Goal: Transaction & Acquisition: Purchase product/service

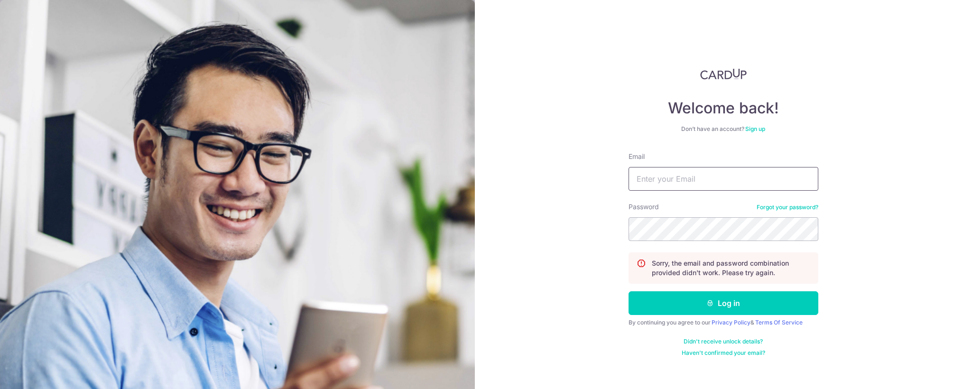
click at [672, 171] on input "Email" at bounding box center [724, 179] width 190 height 24
type input "fionaleeyl@gmail.com"
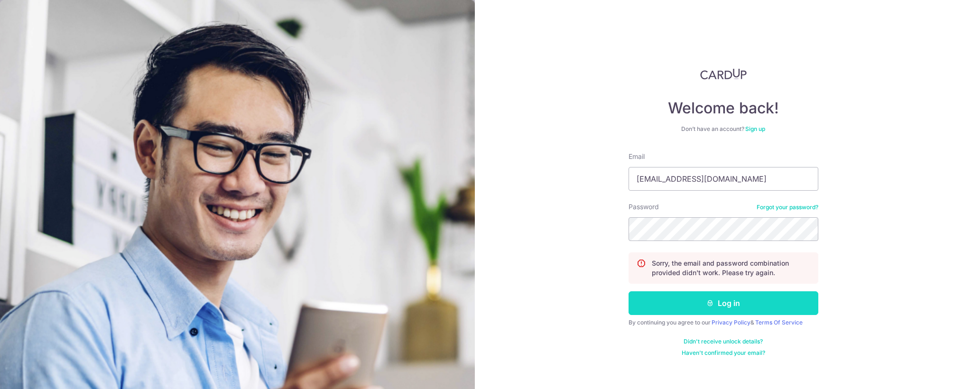
click at [675, 298] on button "Log in" at bounding box center [724, 303] width 190 height 24
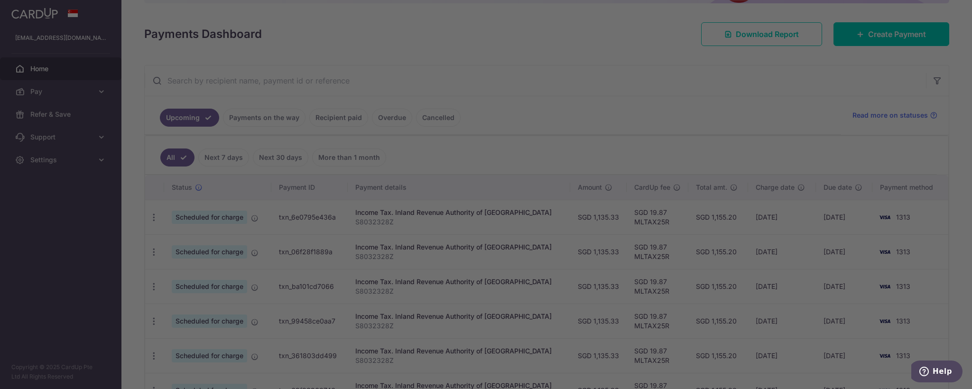
scroll to position [133, 0]
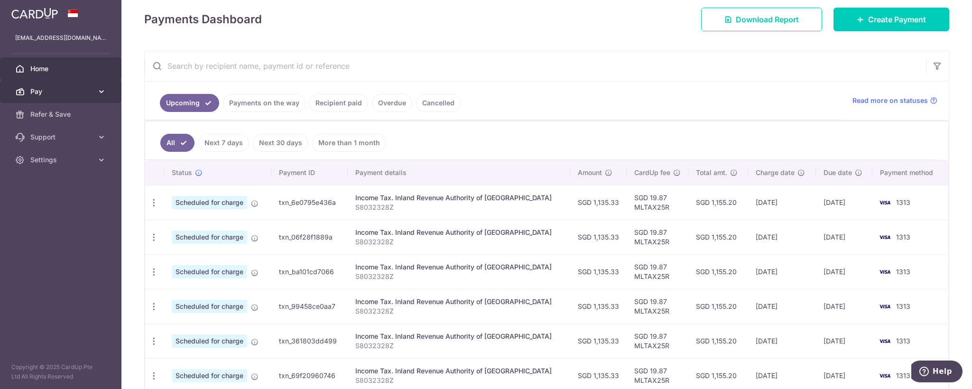
click at [100, 97] on link "Pay" at bounding box center [60, 91] width 121 height 23
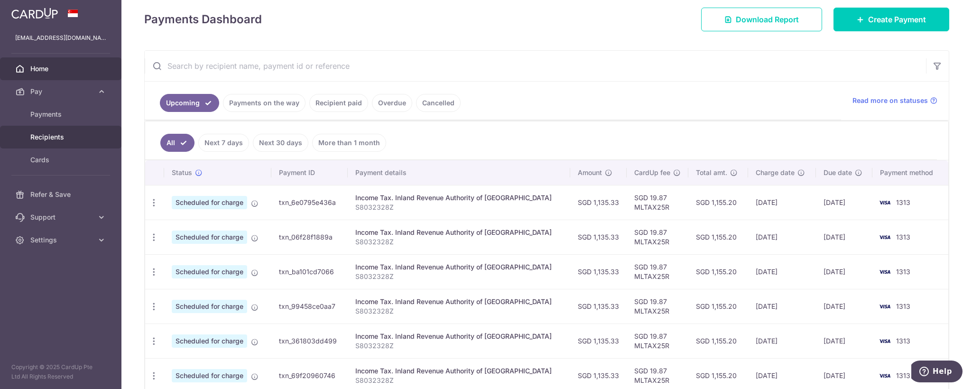
click at [56, 141] on span "Recipients" at bounding box center [61, 136] width 63 height 9
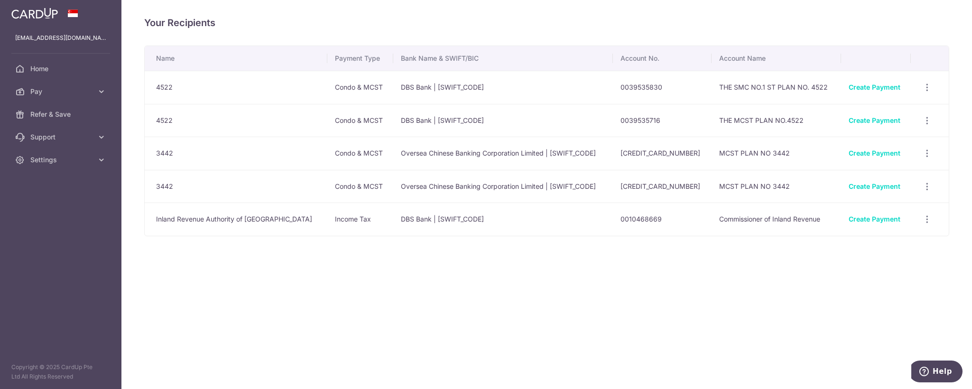
click at [856, 92] on div "Create Payment" at bounding box center [876, 87] width 55 height 9
click at [858, 87] on link "Create Payment" at bounding box center [875, 87] width 52 height 8
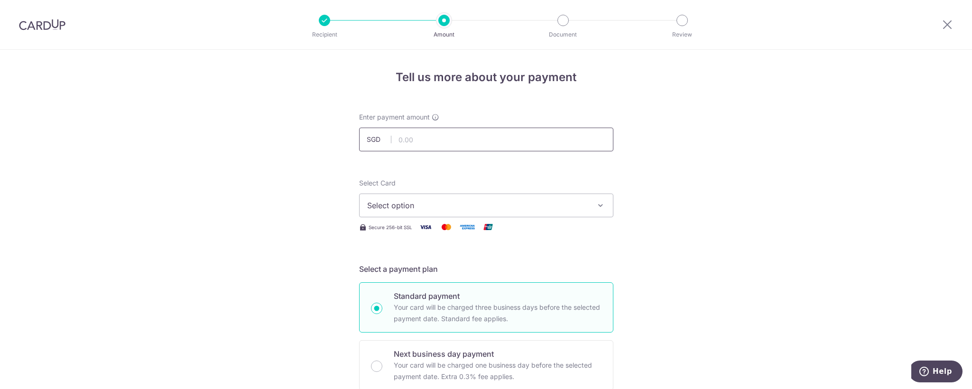
drag, startPoint x: 0, startPoint y: 0, endPoint x: 419, endPoint y: 147, distance: 444.0
click at [419, 147] on input "text" at bounding box center [486, 140] width 254 height 24
type input "561.60"
click at [417, 208] on span "Select option" at bounding box center [477, 205] width 221 height 11
click at [413, 272] on span "**** 1313" at bounding box center [407, 273] width 34 height 11
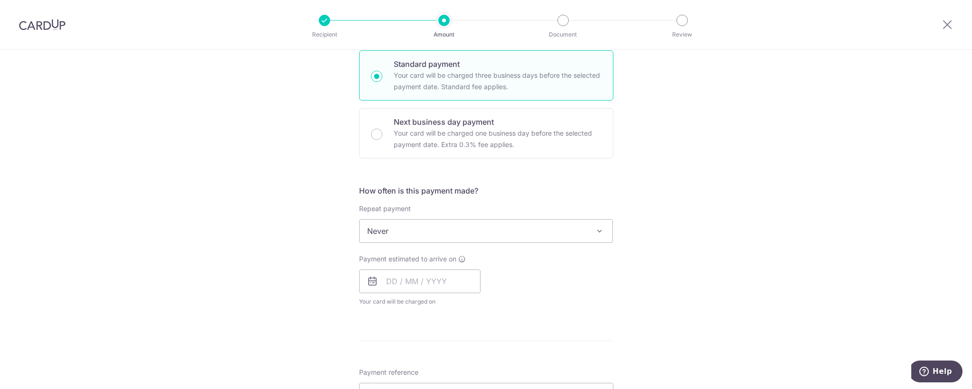
scroll to position [238, 0]
click at [577, 307] on div "How often is this payment made? Repeat payment Never Every week Every month Eve…" at bounding box center [486, 243] width 254 height 129
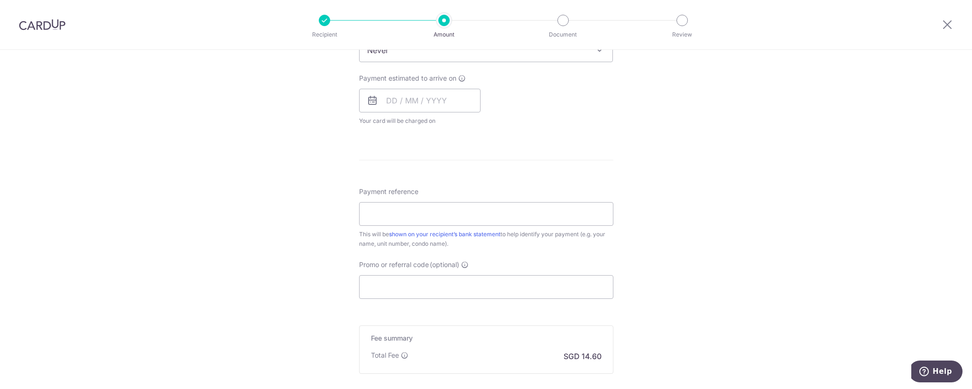
scroll to position [414, 0]
click at [396, 210] on input "Payment reference" at bounding box center [486, 213] width 254 height 24
type input "Blk 1191103"
click at [422, 292] on input "Promo or referral code (optional)" at bounding box center [486, 286] width 254 height 24
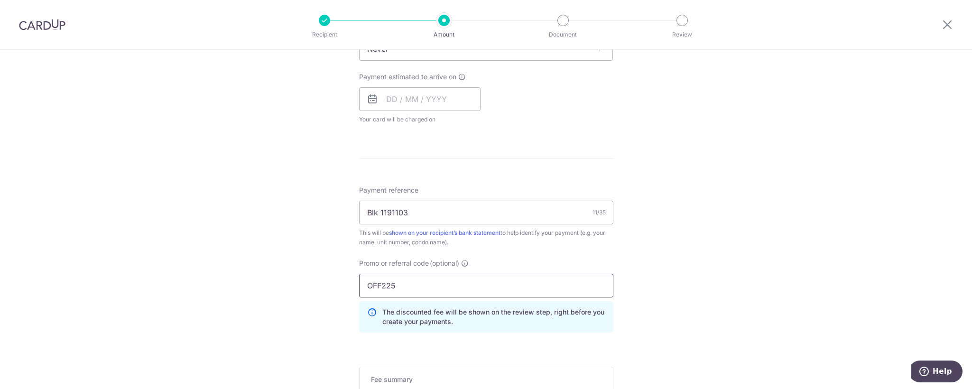
type input "OFF225"
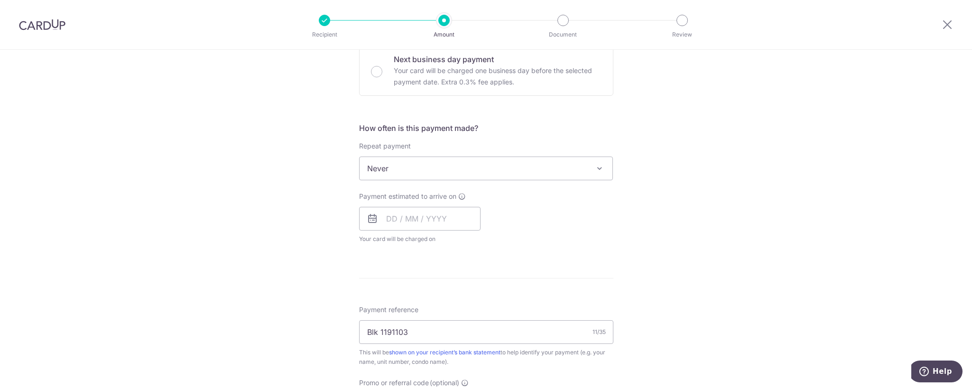
scroll to position [297, 0]
click at [429, 219] on input "text" at bounding box center [419, 217] width 121 height 24
click at [450, 307] on link "11" at bounding box center [454, 303] width 15 height 15
type input "11/09/2025"
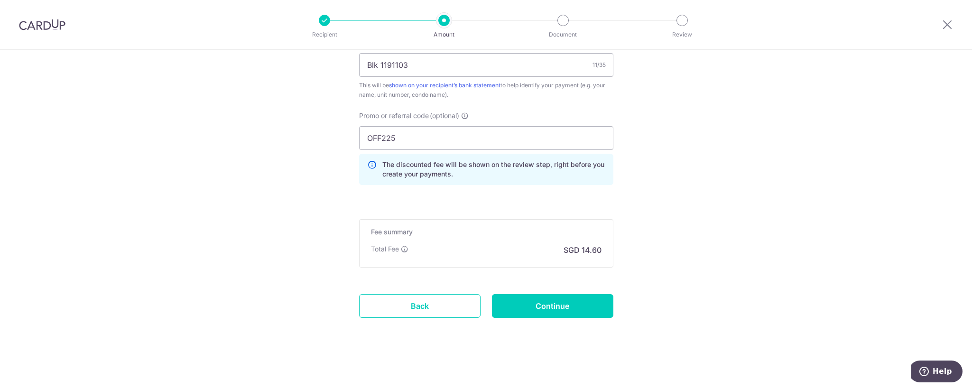
scroll to position [604, 0]
click at [565, 307] on input "Continue" at bounding box center [552, 306] width 121 height 24
type input "Create Schedule"
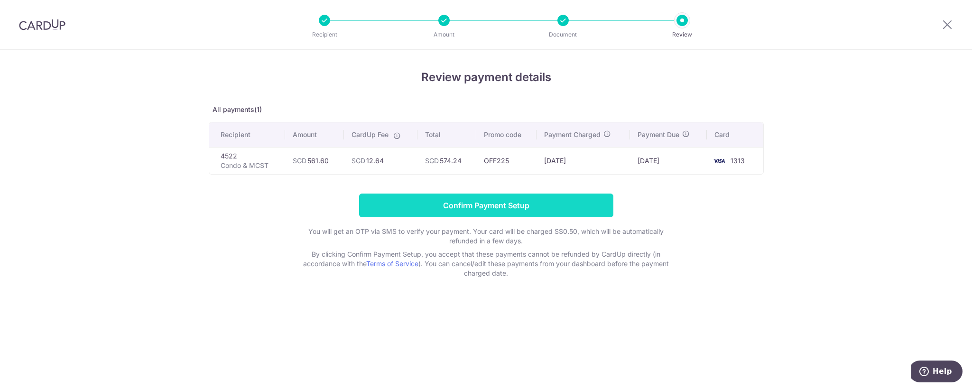
click at [494, 203] on input "Confirm Payment Setup" at bounding box center [486, 206] width 254 height 24
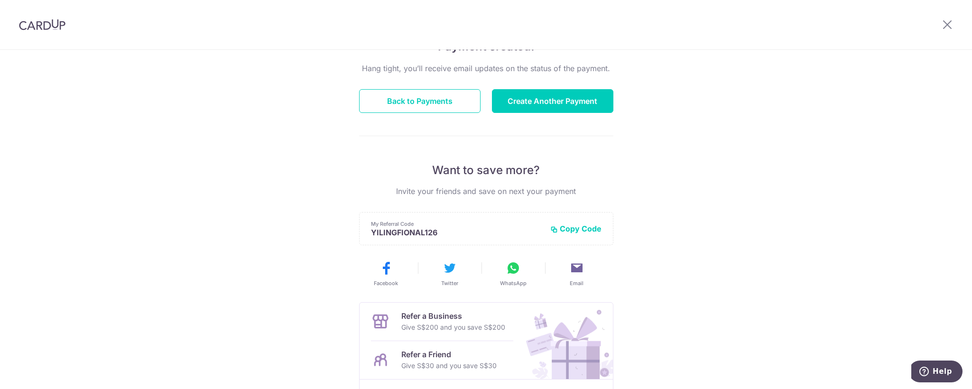
scroll to position [87, 0]
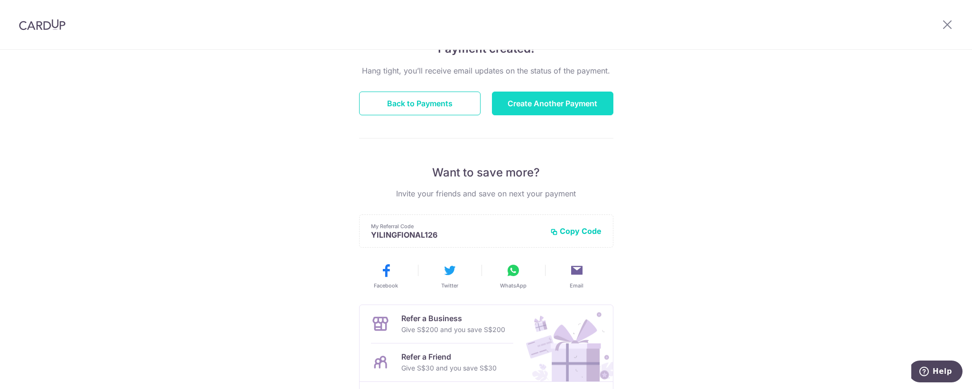
click at [569, 106] on button "Create Another Payment" at bounding box center [552, 104] width 121 height 24
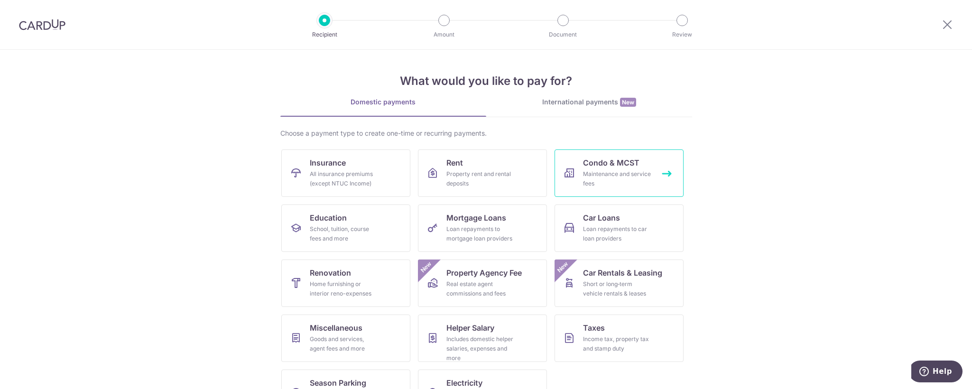
click at [600, 167] on span "Condo & MCST" at bounding box center [611, 162] width 56 height 11
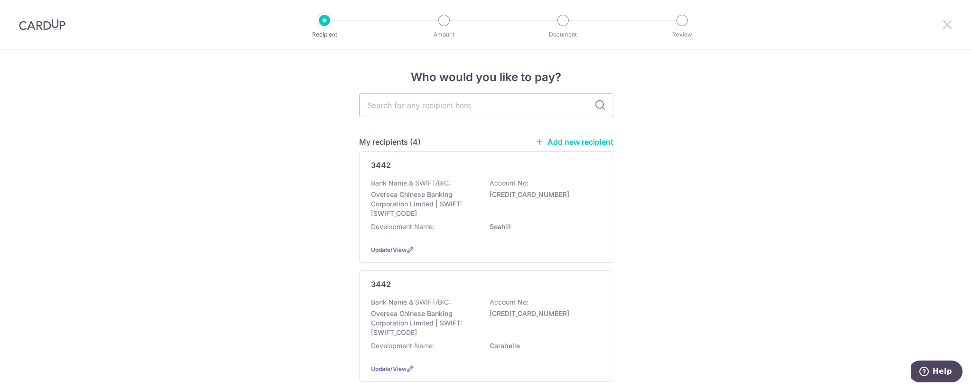
click at [944, 25] on icon at bounding box center [947, 25] width 11 height 12
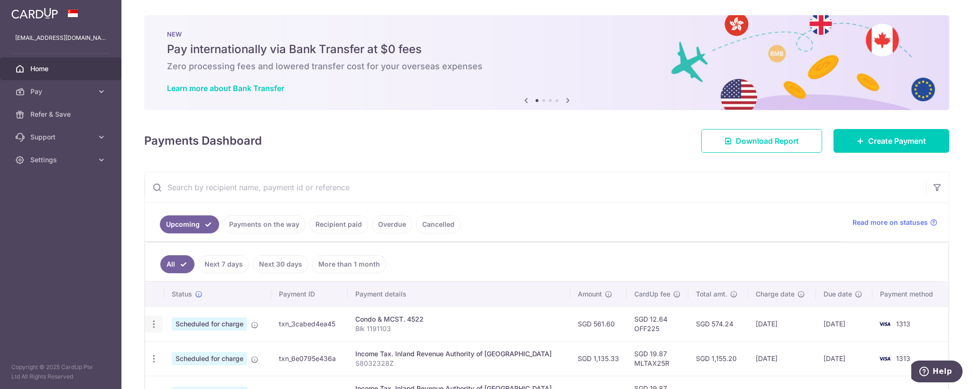
click at [152, 325] on icon "button" at bounding box center [154, 324] width 10 height 10
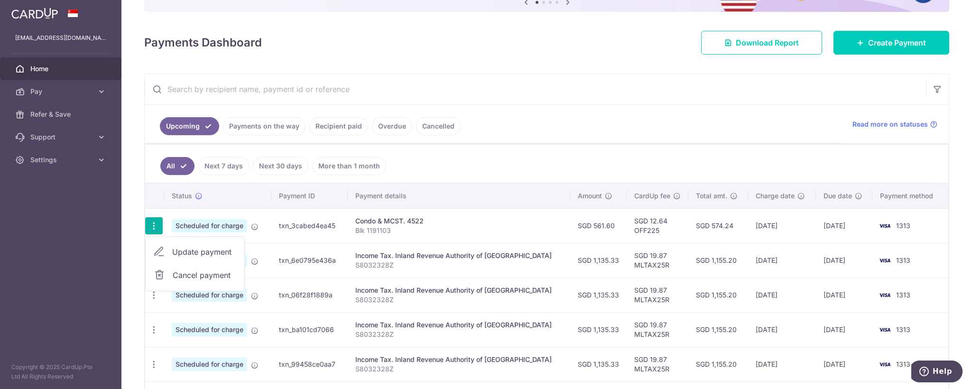
scroll to position [100, 0]
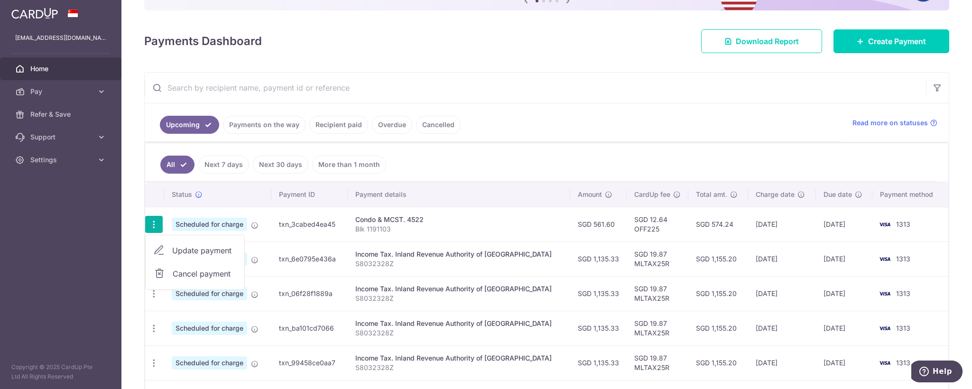
click at [231, 251] on span "Update payment" at bounding box center [204, 250] width 65 height 11
radio input "true"
type input "561.60"
type input "[DATE]"
type input "Blk 1191103"
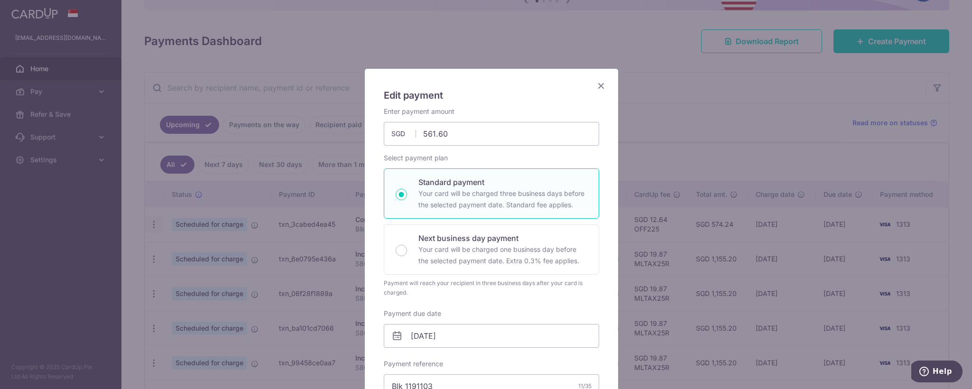
type input "OFF225"
click at [597, 89] on icon "Close" at bounding box center [601, 86] width 11 height 12
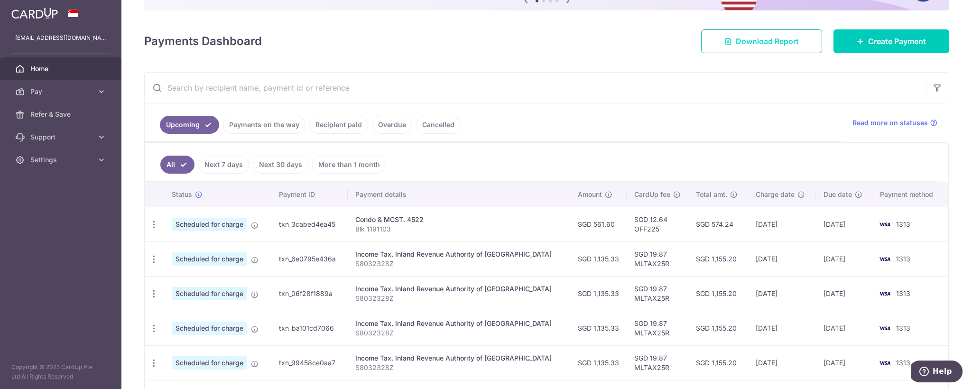
click at [745, 44] on span "Download Report" at bounding box center [767, 41] width 63 height 11
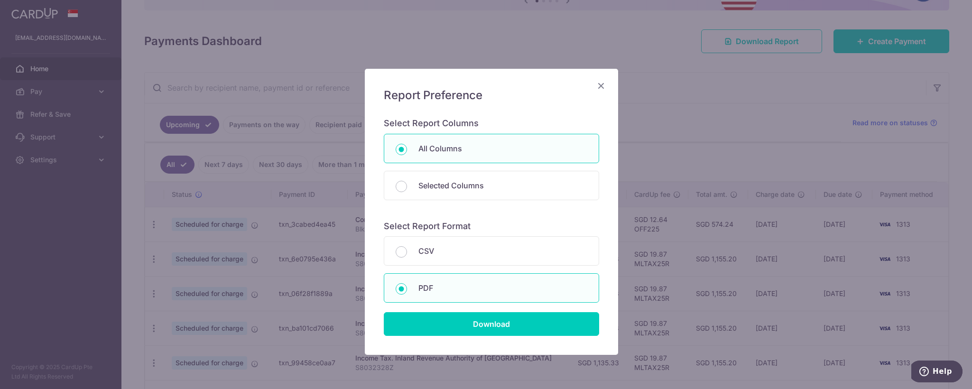
click at [596, 87] on icon "Close" at bounding box center [601, 86] width 11 height 12
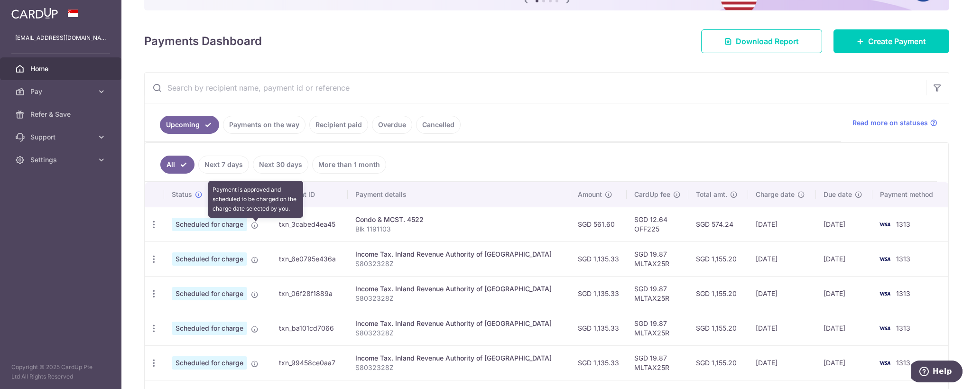
click at [256, 227] on icon at bounding box center [255, 226] width 8 height 8
click at [345, 128] on link "Recipient paid" at bounding box center [338, 125] width 59 height 18
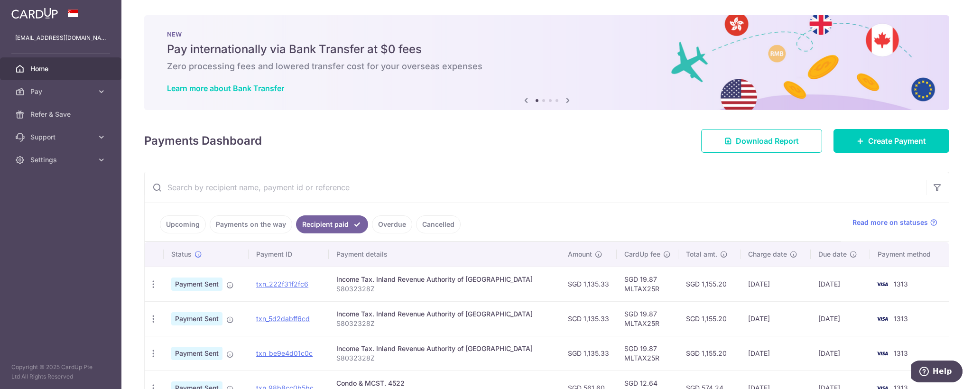
click at [187, 225] on link "Upcoming" at bounding box center [183, 224] width 46 height 18
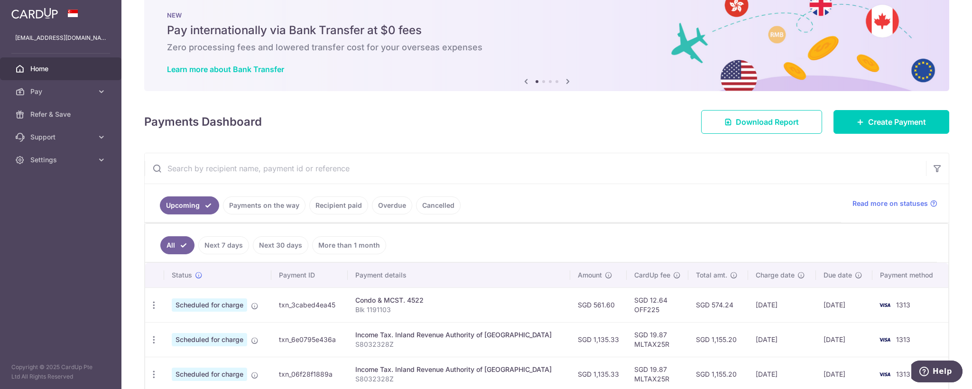
scroll to position [20, 0]
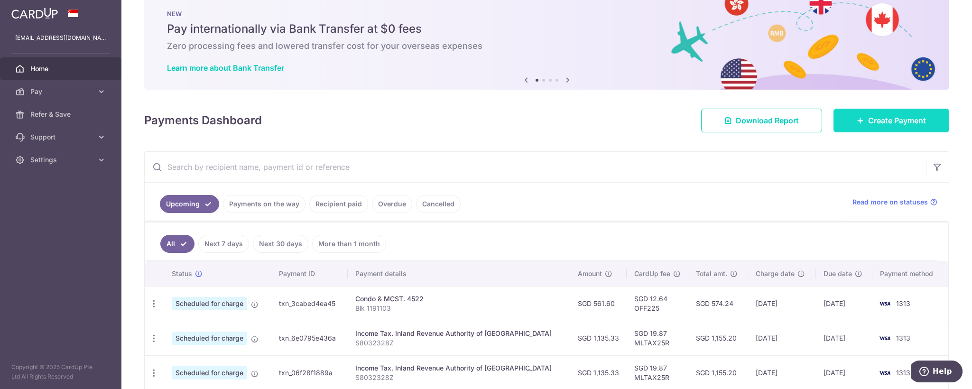
click at [869, 117] on span "Create Payment" at bounding box center [897, 120] width 58 height 11
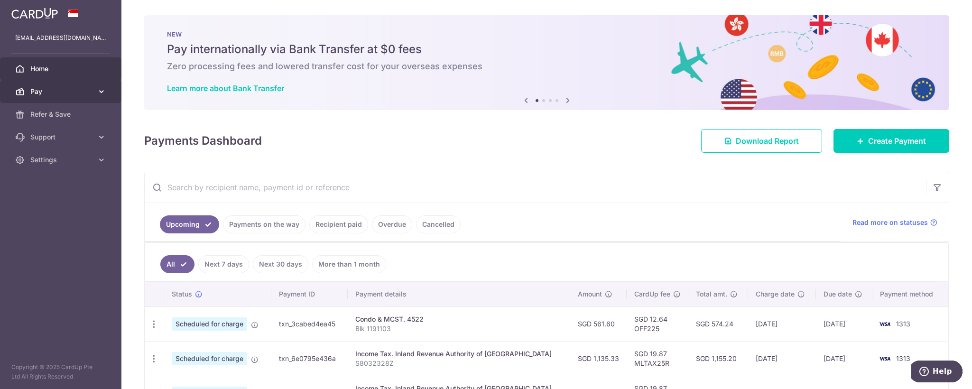
click at [106, 93] on icon at bounding box center [101, 91] width 9 height 9
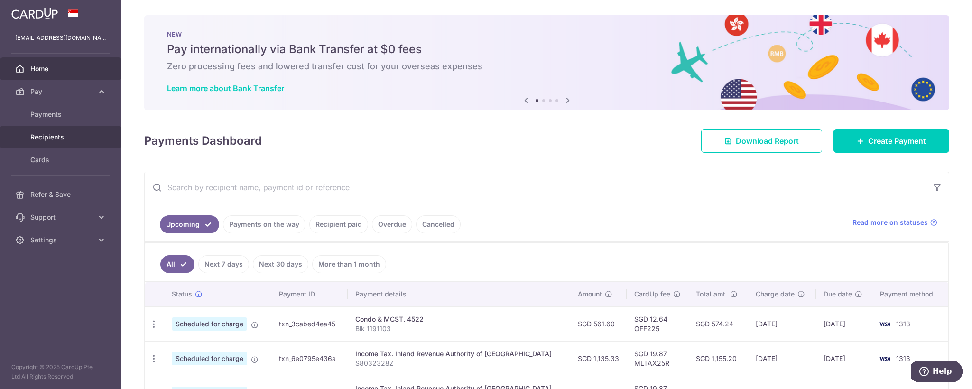
click at [73, 142] on link "Recipients" at bounding box center [60, 137] width 121 height 23
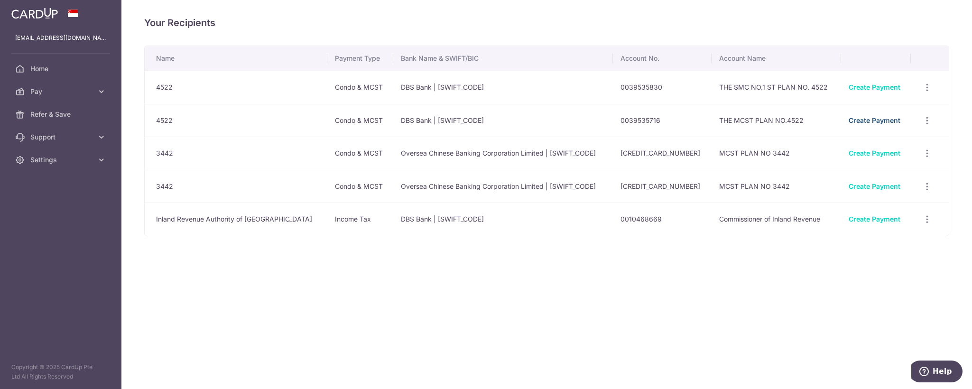
click at [865, 123] on link "Create Payment" at bounding box center [875, 120] width 52 height 8
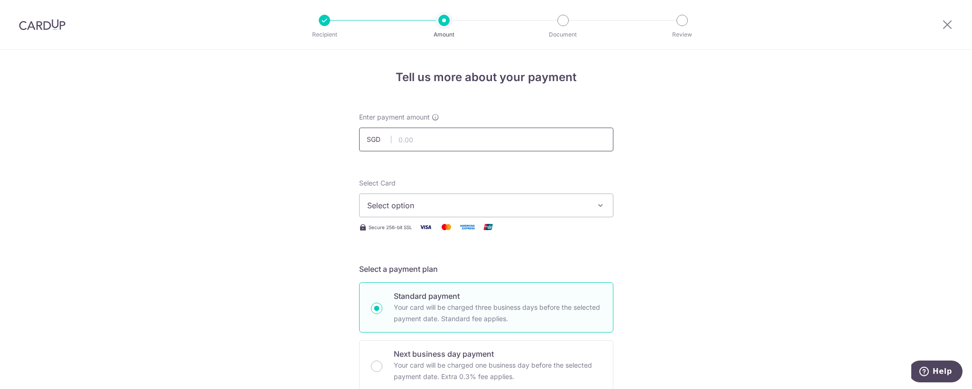
click at [534, 134] on input "text" at bounding box center [486, 140] width 254 height 24
type input "400.25"
click at [466, 208] on span "Select option" at bounding box center [477, 205] width 221 height 11
click at [427, 281] on link "**** 1313" at bounding box center [486, 273] width 253 height 23
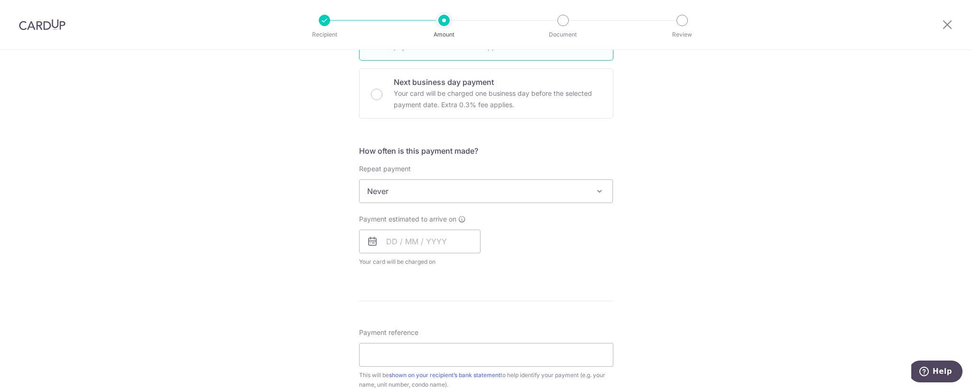
scroll to position [280, 0]
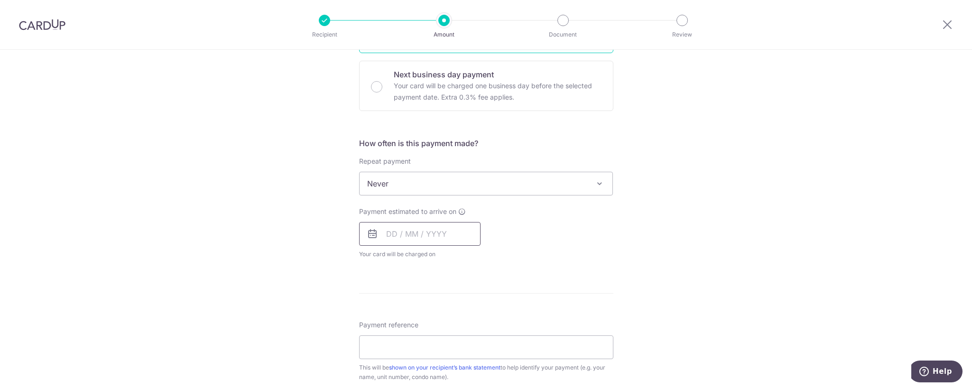
click at [426, 239] on input "text" at bounding box center [419, 234] width 121 height 24
click at [453, 321] on link "11" at bounding box center [454, 320] width 15 height 15
type input "[DATE]"
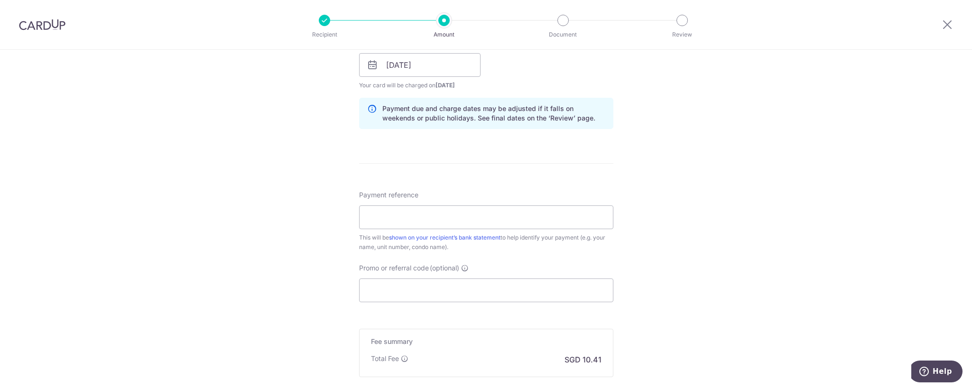
scroll to position [453, 0]
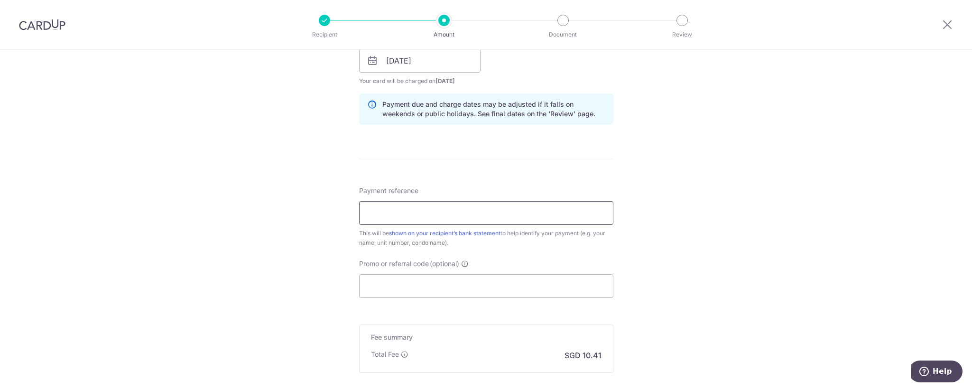
click at [409, 216] on input "Payment reference" at bounding box center [486, 213] width 254 height 24
type input "Blk 1191103"
click at [450, 292] on input "Promo or referral code (optional)" at bounding box center [486, 286] width 254 height 24
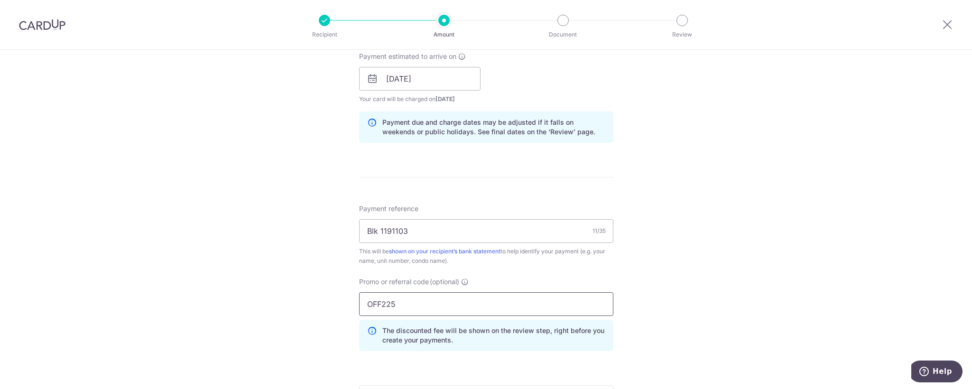
scroll to position [437, 0]
type input "OFF225"
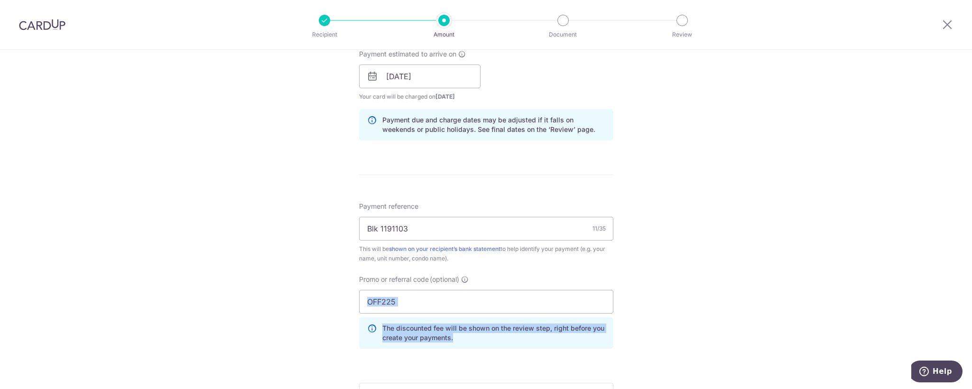
drag, startPoint x: 964, startPoint y: 284, endPoint x: 971, endPoint y: 340, distance: 56.9
click at [971, 340] on section "Tell us more about your payment Enter payment amount SGD 400.25 400.25 Select C…" at bounding box center [486, 219] width 972 height 339
click at [731, 331] on div "Tell us more about your payment Enter payment amount SGD 400.25 400.25 Select C…" at bounding box center [486, 83] width 972 height 940
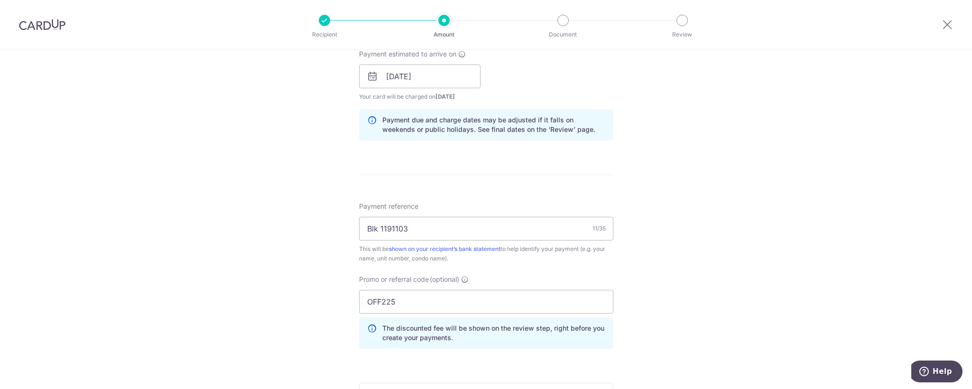
scroll to position [604, 0]
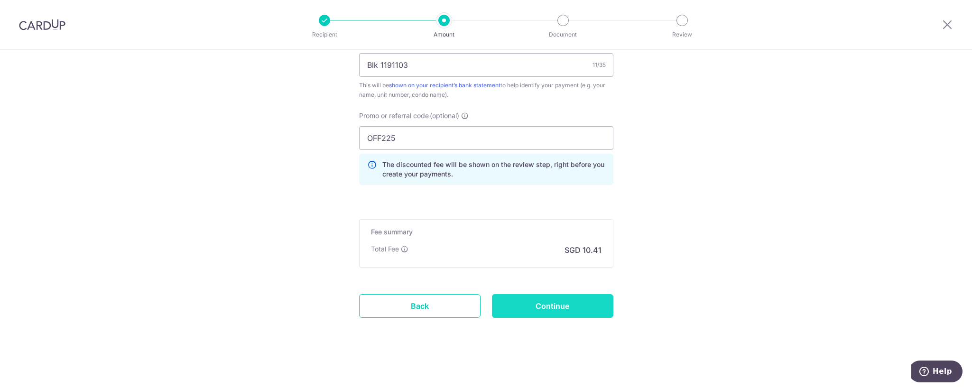
click at [541, 309] on input "Continue" at bounding box center [552, 306] width 121 height 24
type input "Create Schedule"
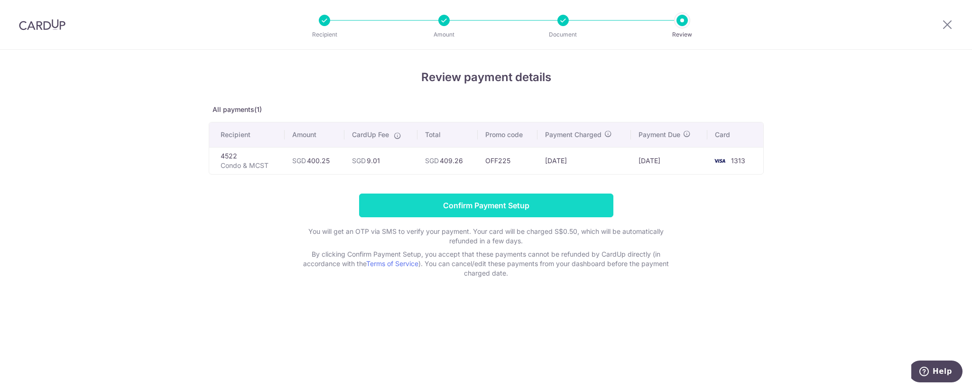
click at [515, 217] on input "Confirm Payment Setup" at bounding box center [486, 206] width 254 height 24
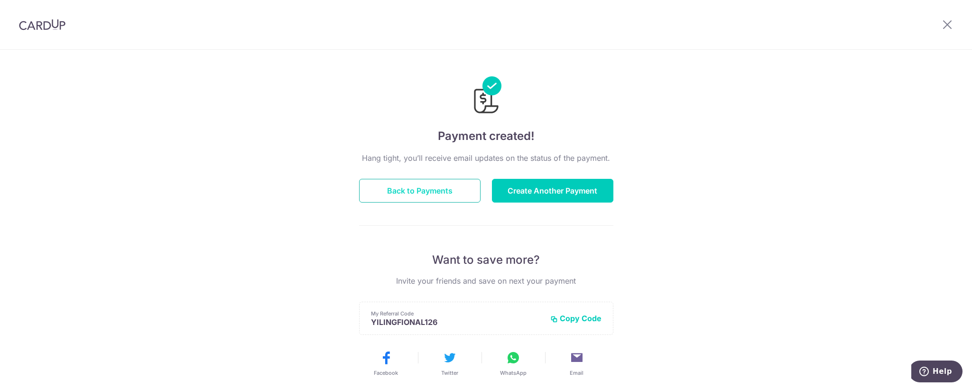
click at [427, 184] on button "Back to Payments" at bounding box center [419, 191] width 121 height 24
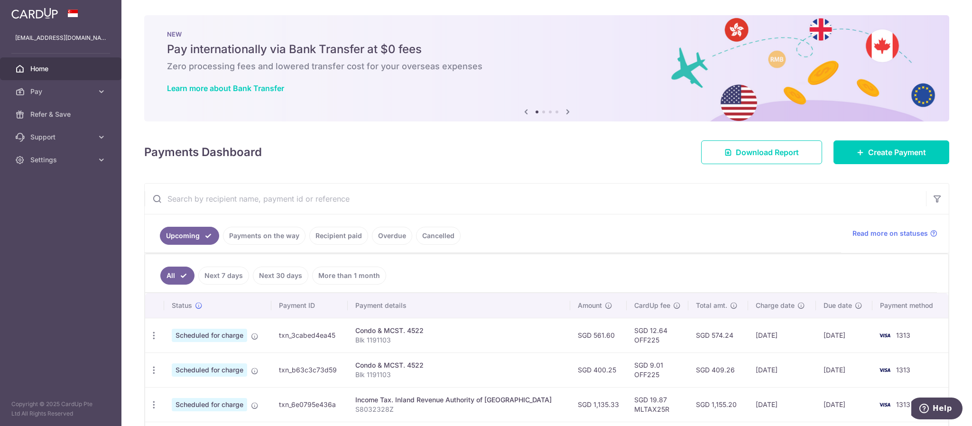
click at [89, 74] on link "Home" at bounding box center [60, 68] width 121 height 23
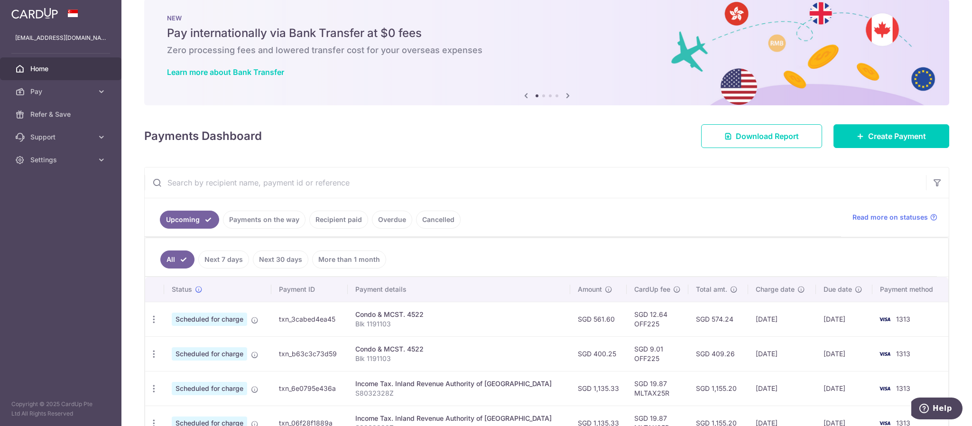
scroll to position [12, 0]
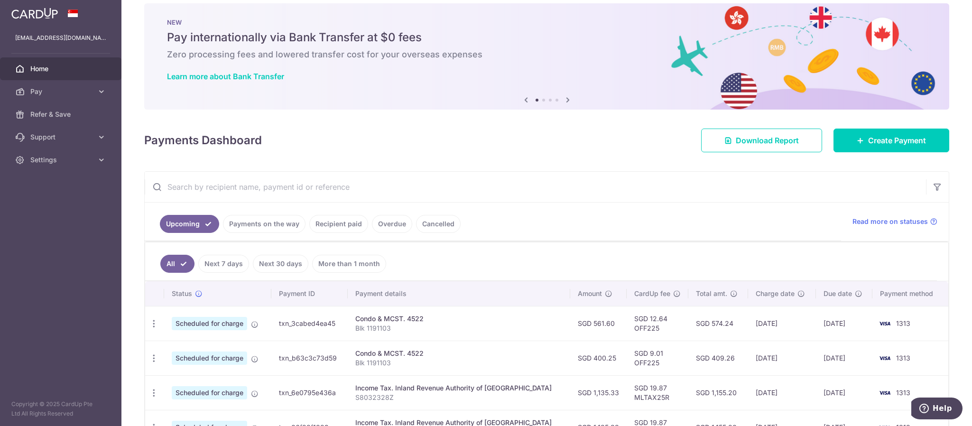
click at [50, 5] on link at bounding box center [35, 12] width 54 height 17
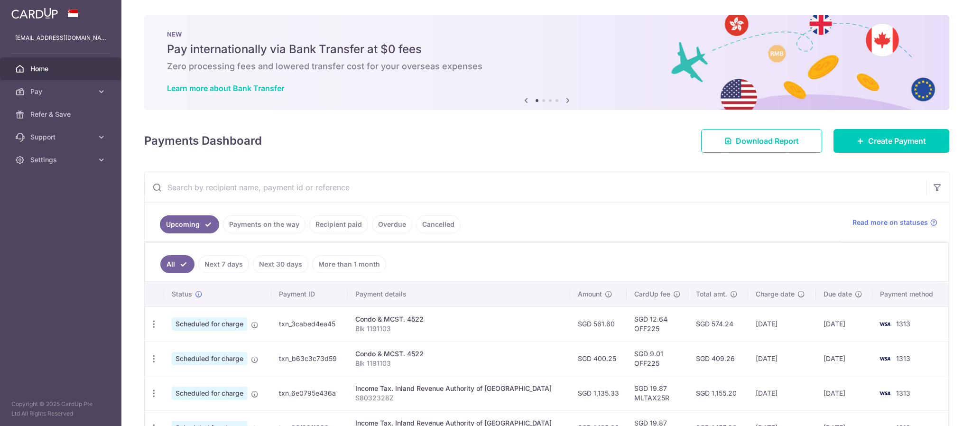
scroll to position [0, 0]
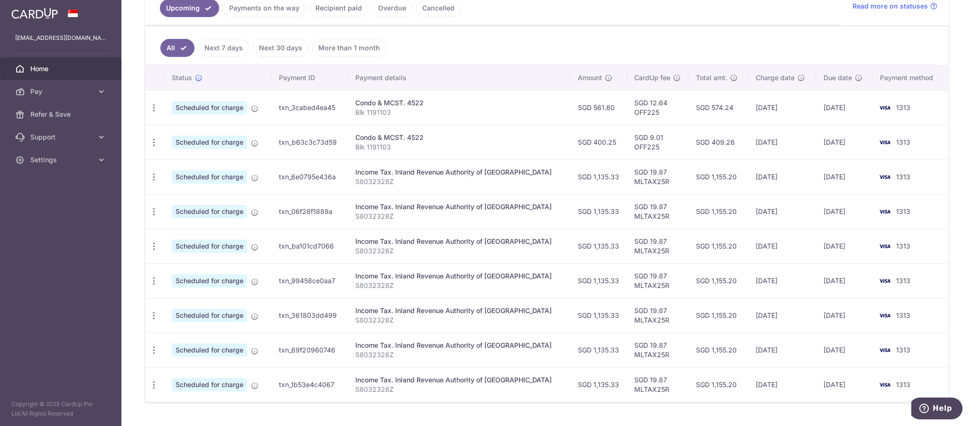
scroll to position [256, 0]
